Goal: Information Seeking & Learning: Check status

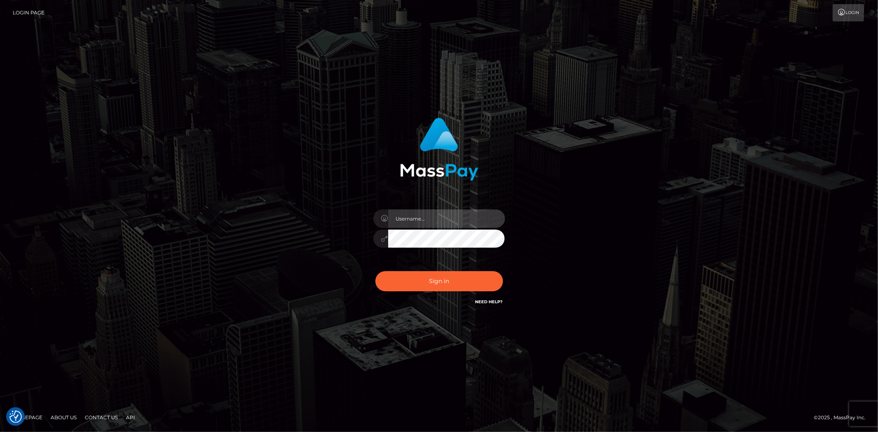
click at [425, 221] on input "text" at bounding box center [446, 219] width 117 height 19
type input "leigh.ann_vip"
drag, startPoint x: 450, startPoint y: 284, endPoint x: 445, endPoint y: 285, distance: 5.0
click at [450, 284] on button "Sign in" at bounding box center [439, 281] width 128 height 20
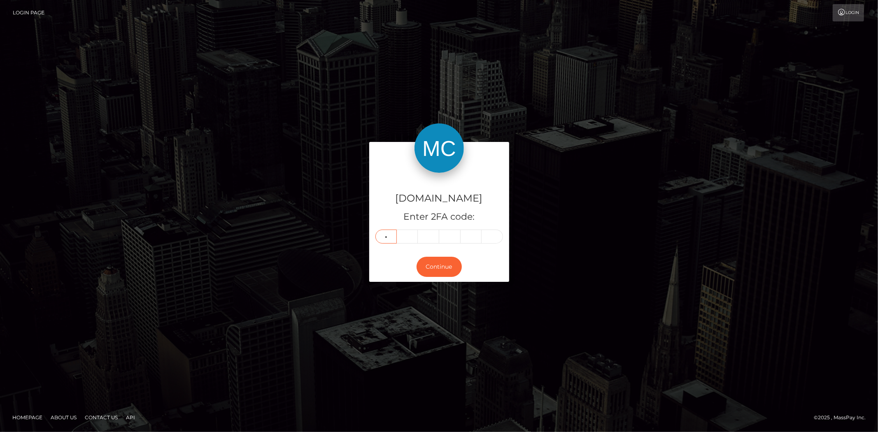
type input "3"
type input "6"
type input "0"
type input "6"
type input "1"
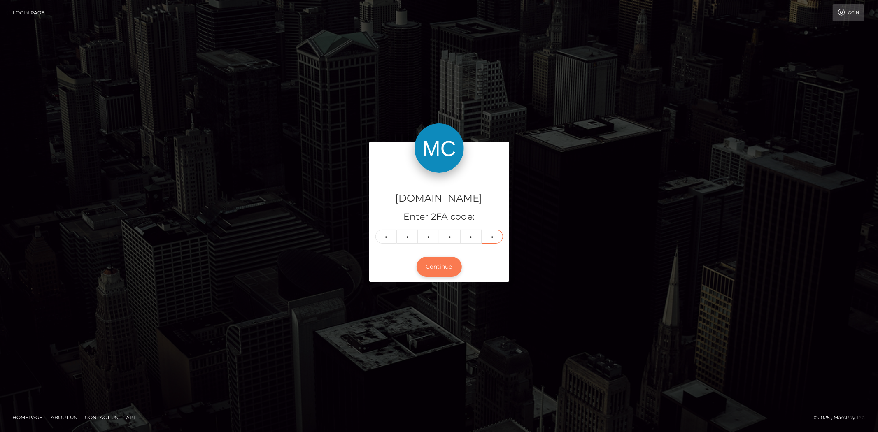
type input "6"
click at [440, 263] on button "Continue" at bounding box center [439, 267] width 45 height 20
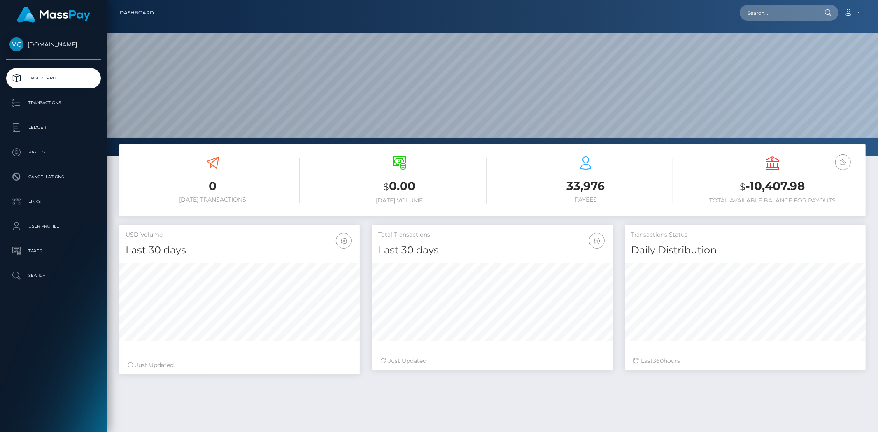
scroll to position [146, 240]
click at [35, 110] on link "Transactions" at bounding box center [53, 103] width 95 height 21
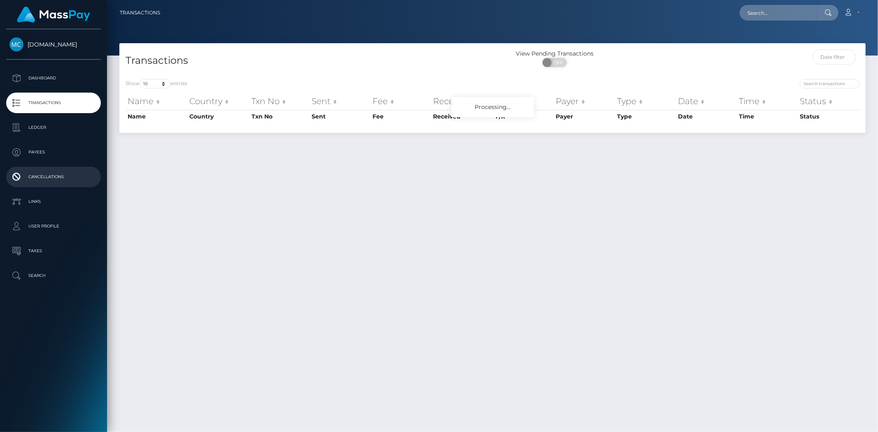
click at [69, 180] on p "Cancellations" at bounding box center [53, 177] width 88 height 12
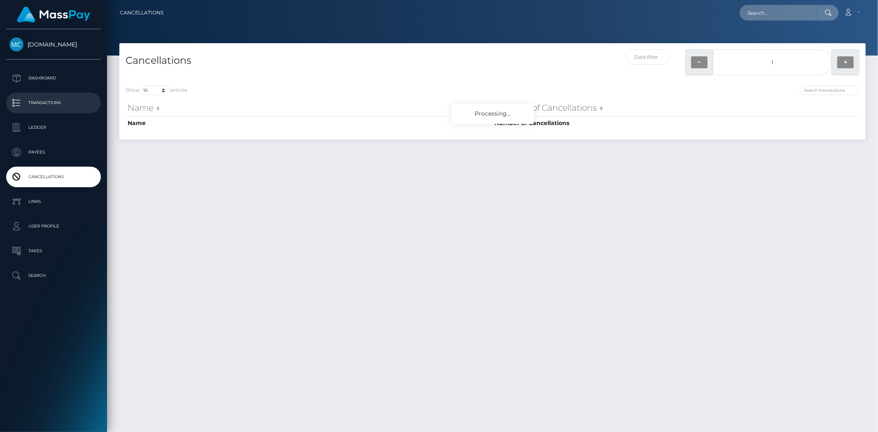
click at [57, 105] on p "Transactions" at bounding box center [53, 103] width 88 height 12
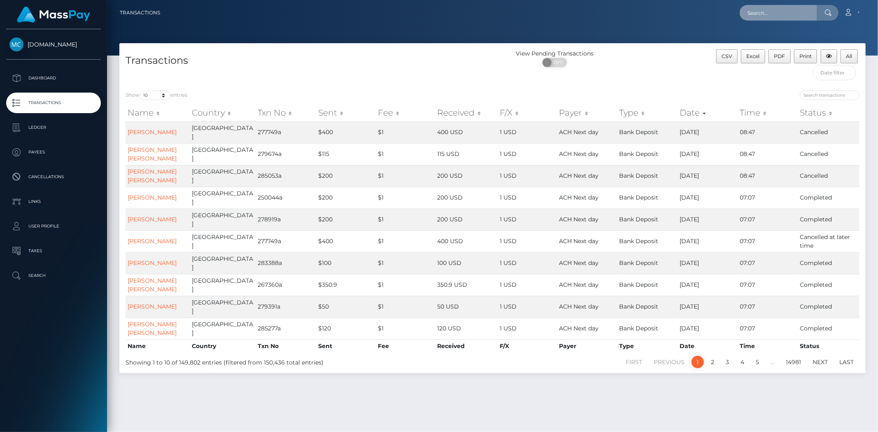
click at [805, 11] on input "text" at bounding box center [778, 13] width 77 height 16
paste input "112419"
type input "112419"
click at [821, 98] on input "search" at bounding box center [830, 95] width 60 height 9
paste input "112419"
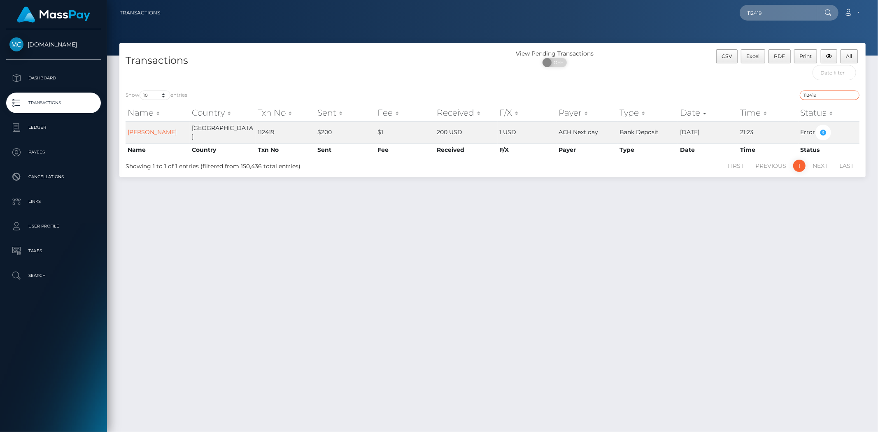
click at [810, 92] on input "112419" at bounding box center [830, 95] width 60 height 9
paste input "9748"
type input "119748"
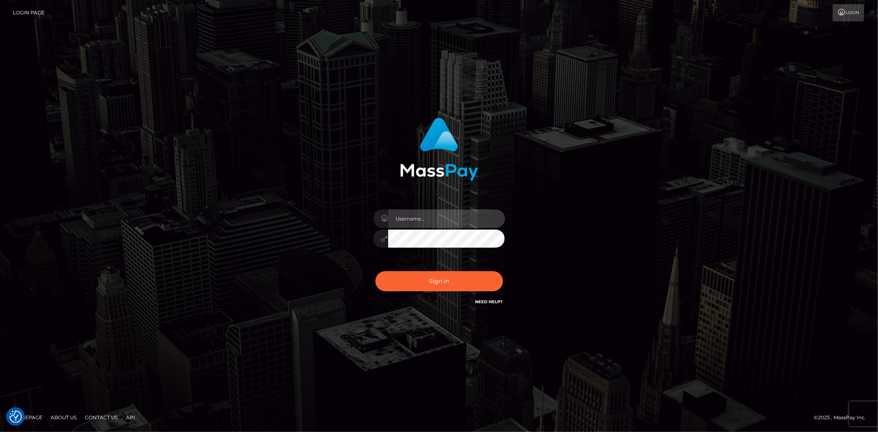
click at [414, 223] on input "text" at bounding box center [446, 219] width 117 height 19
type input "leigh.ann_vip"
click at [430, 281] on button "Sign in" at bounding box center [439, 281] width 128 height 20
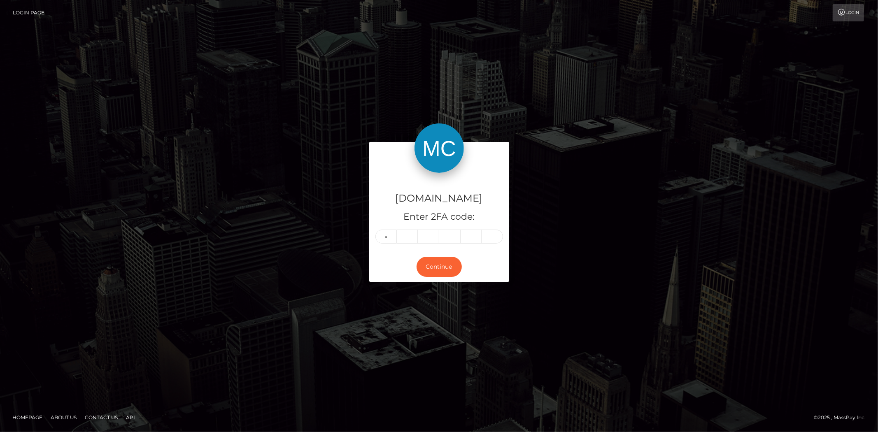
type input "2"
type input "9"
type input "8"
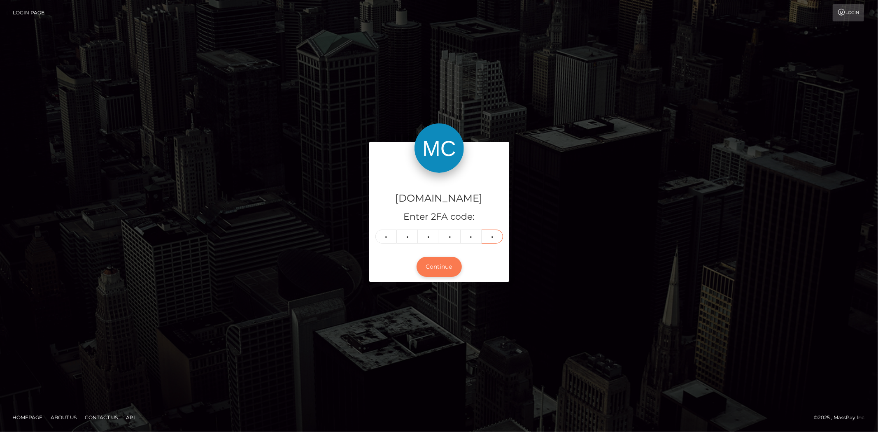
type input "8"
click at [445, 272] on button "Continue" at bounding box center [439, 267] width 45 height 20
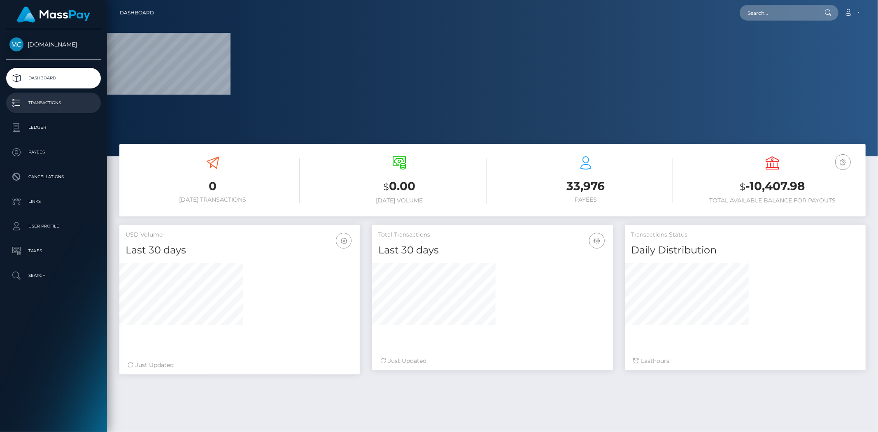
click at [23, 104] on p "Transactions" at bounding box center [53, 103] width 88 height 12
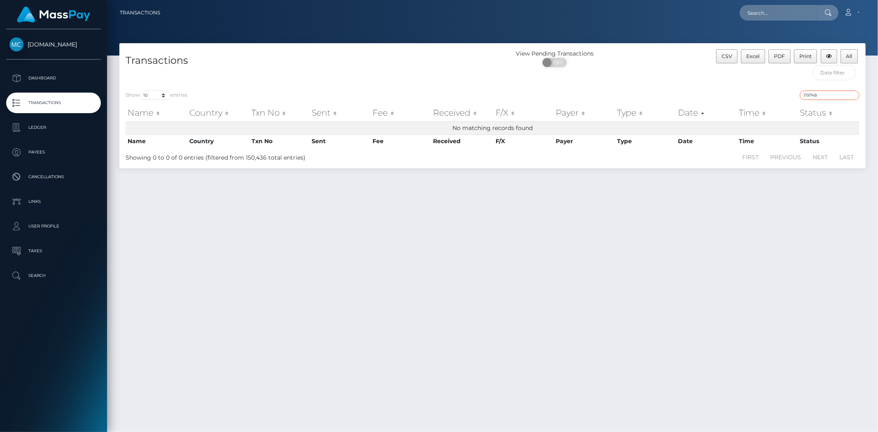
click at [815, 95] on input "119748" at bounding box center [830, 95] width 60 height 9
drag, startPoint x: 826, startPoint y: 93, endPoint x: 762, endPoint y: 91, distance: 64.3
click at [762, 91] on div "119748" at bounding box center [679, 97] width 361 height 12
paste input "265482"
type input "265482"
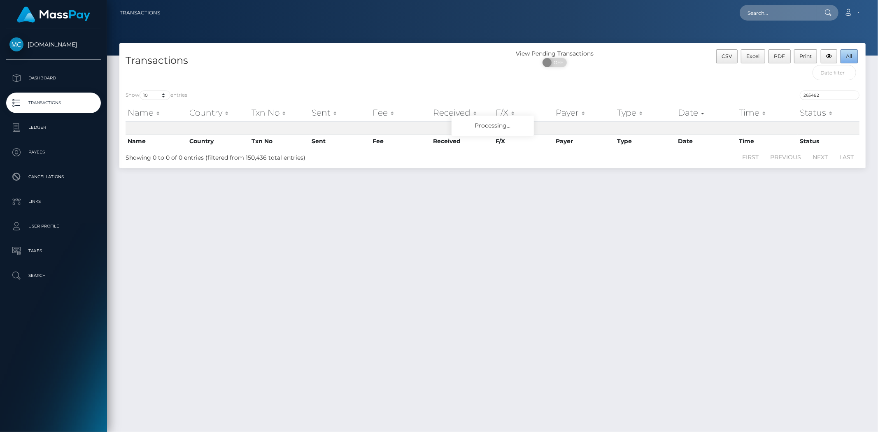
click at [848, 58] on span "All" at bounding box center [849, 56] width 6 height 6
